Goal: Transaction & Acquisition: Purchase product/service

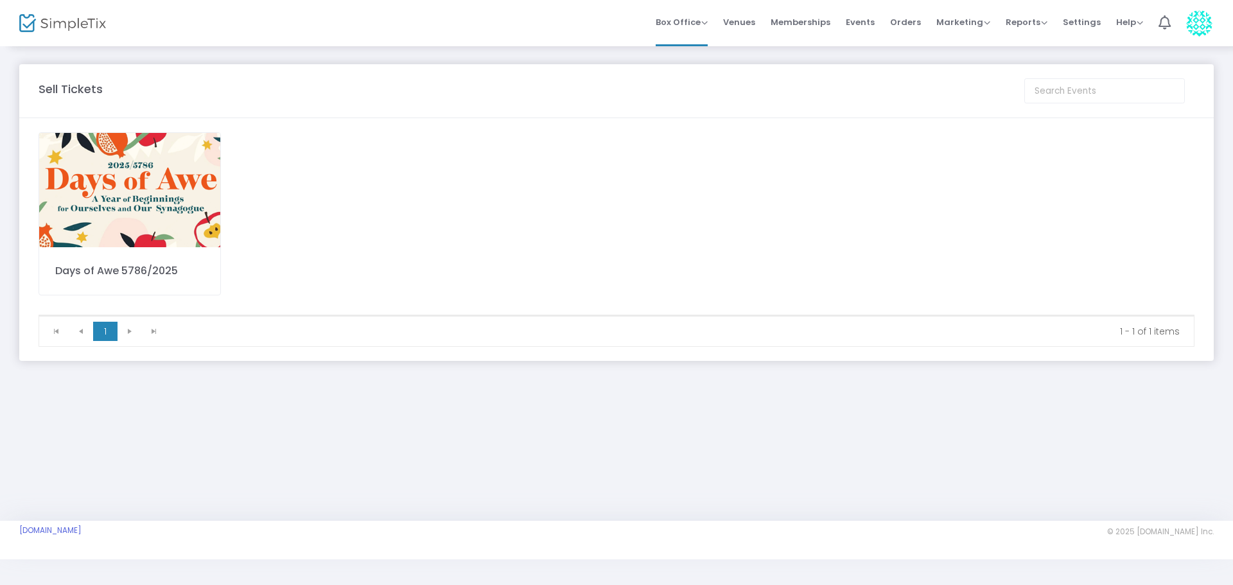
click at [865, 22] on span "Events" at bounding box center [860, 22] width 29 height 33
click at [136, 194] on img at bounding box center [129, 190] width 181 height 114
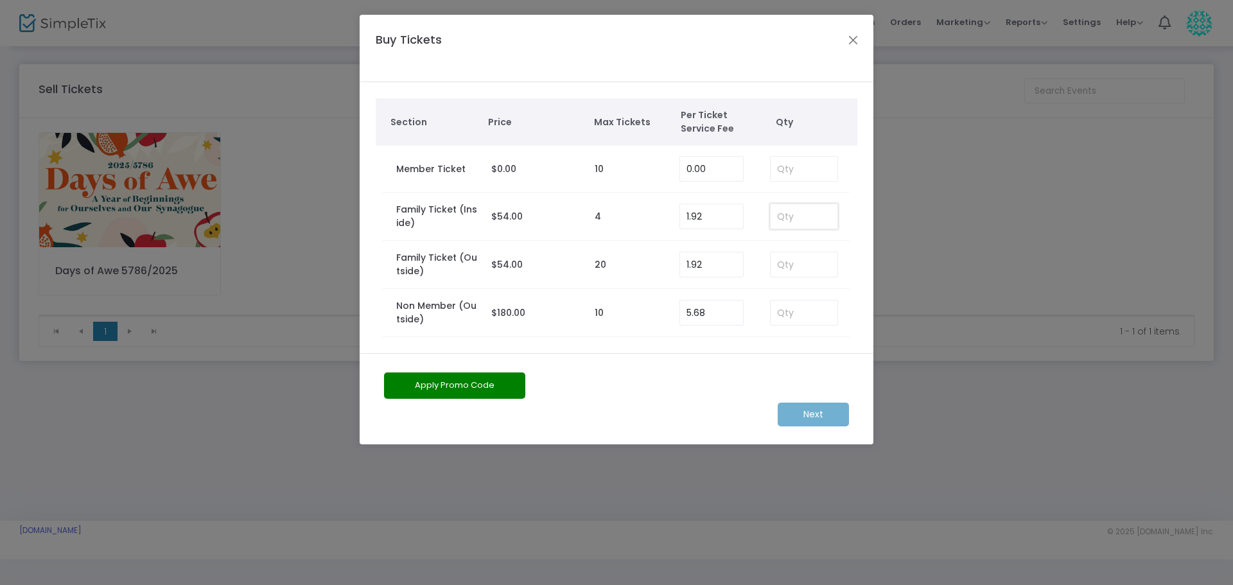
click at [791, 217] on input at bounding box center [804, 216] width 67 height 24
click at [802, 168] on input at bounding box center [804, 169] width 67 height 24
type input "4"
click at [825, 411] on m-button "Next" at bounding box center [813, 415] width 71 height 24
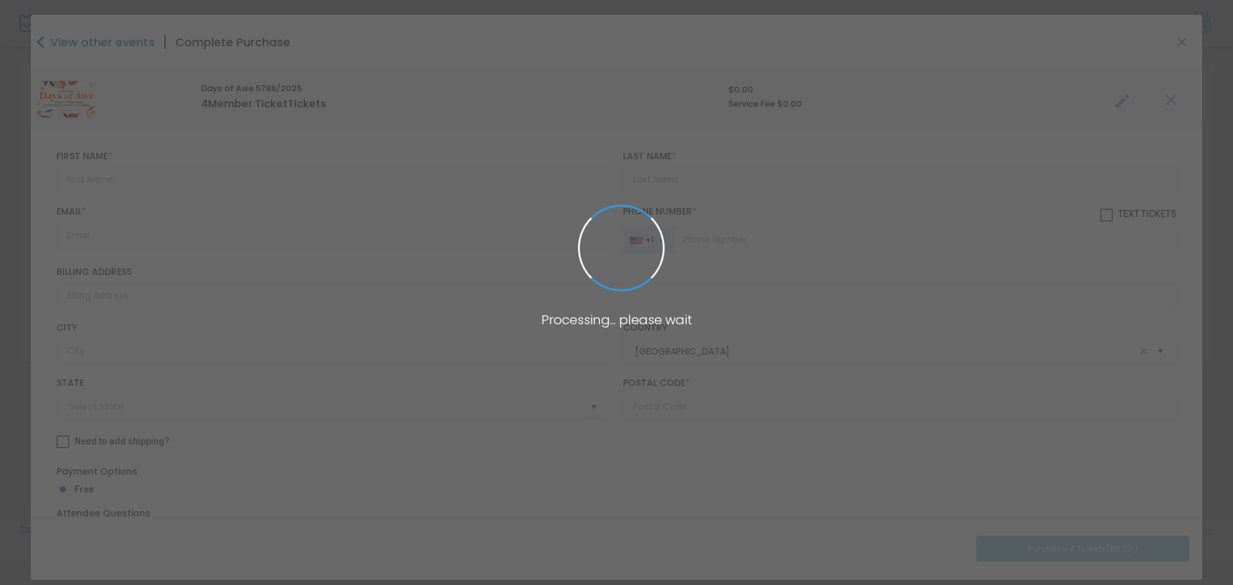
type input "New York"
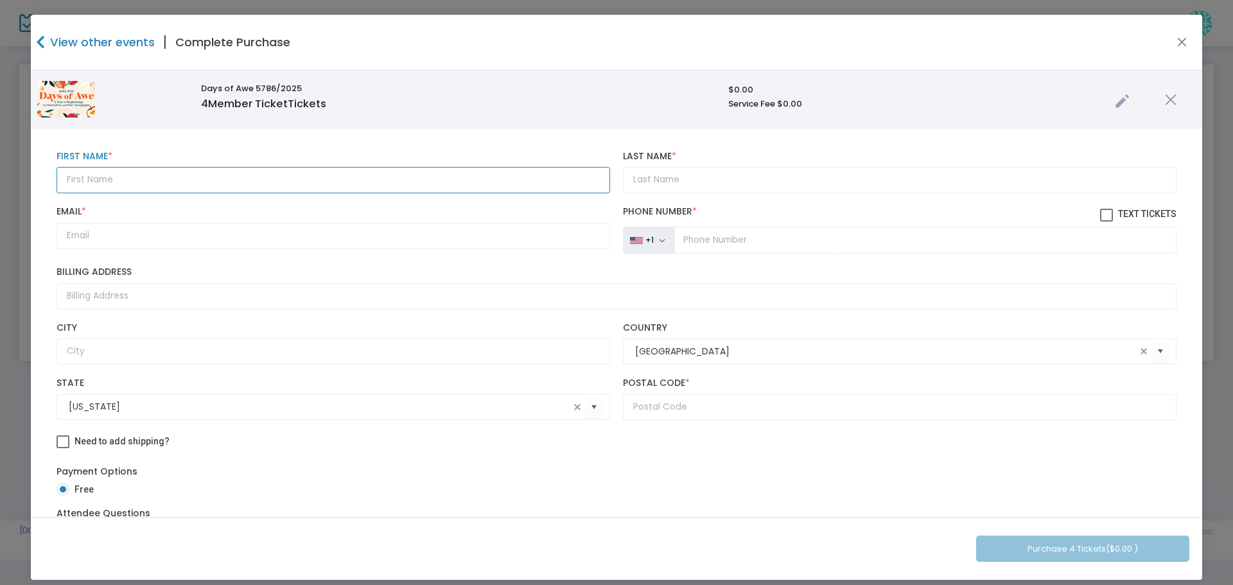
click at [115, 186] on input "text" at bounding box center [334, 180] width 554 height 26
type input "Miriam"
type input "Caslow"
